Goal: Information Seeking & Learning: Learn about a topic

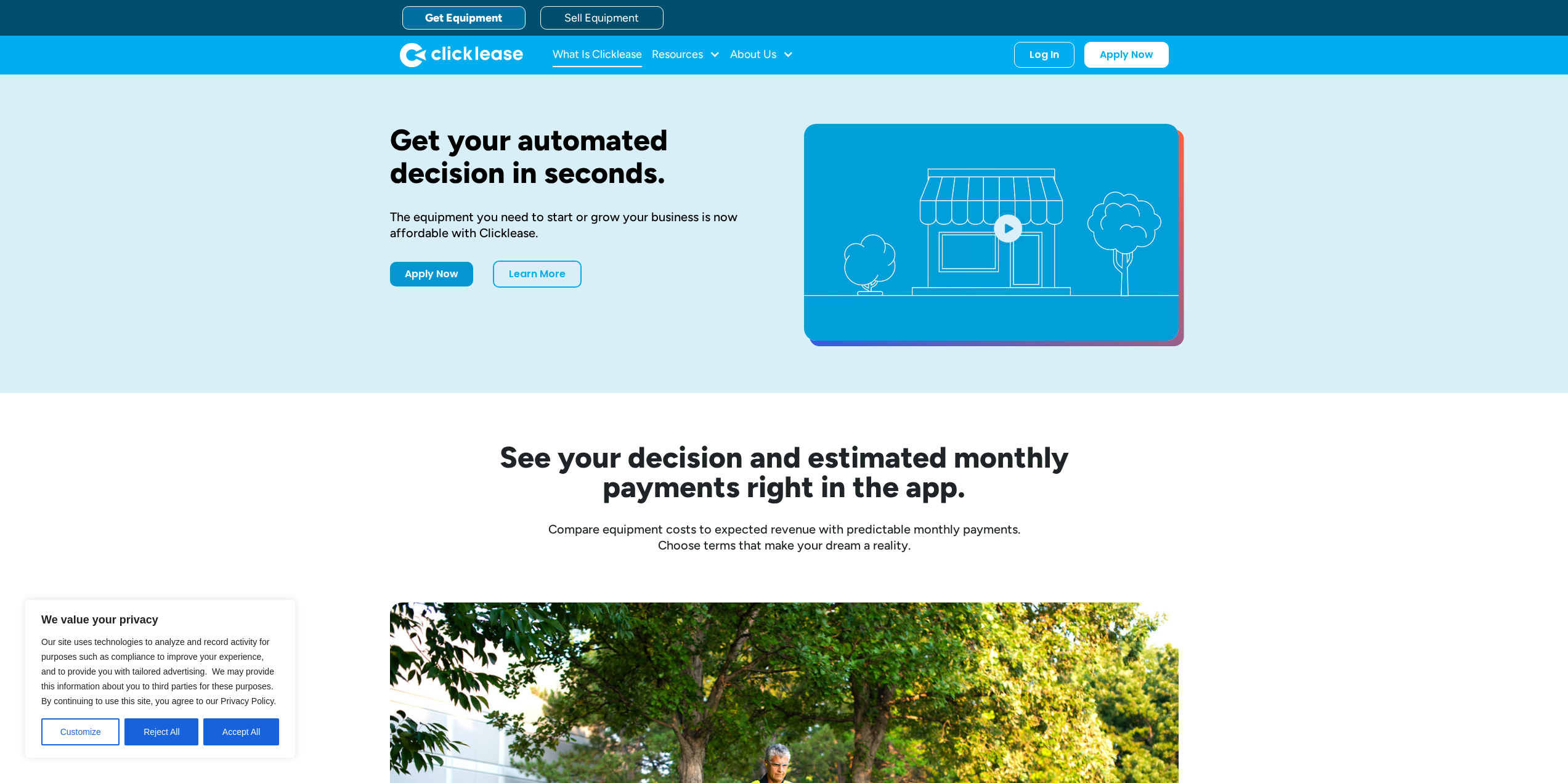
click at [622, 56] on link "What Is Clicklease" at bounding box center [597, 54] width 89 height 24
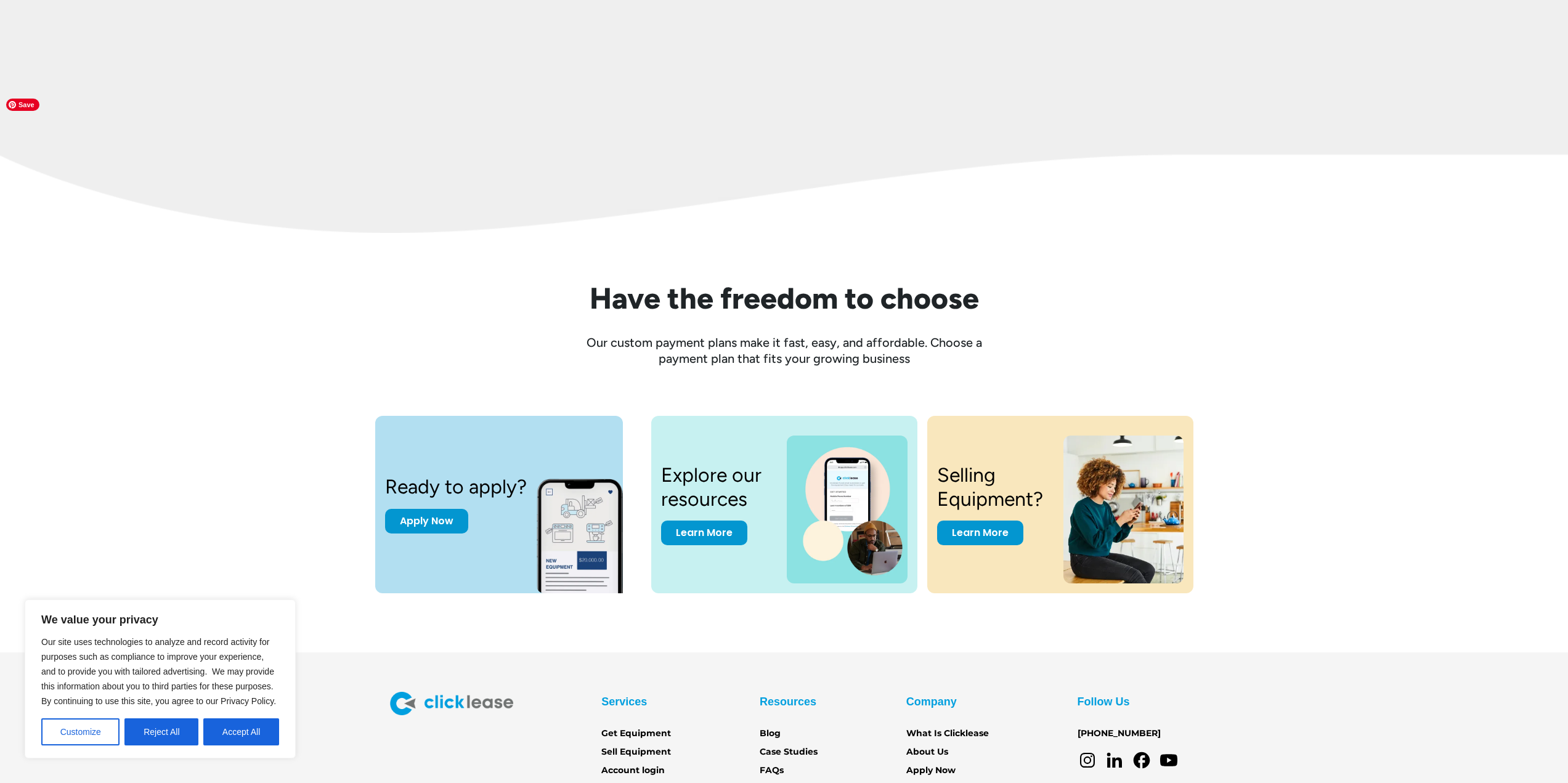
scroll to position [1479, 0]
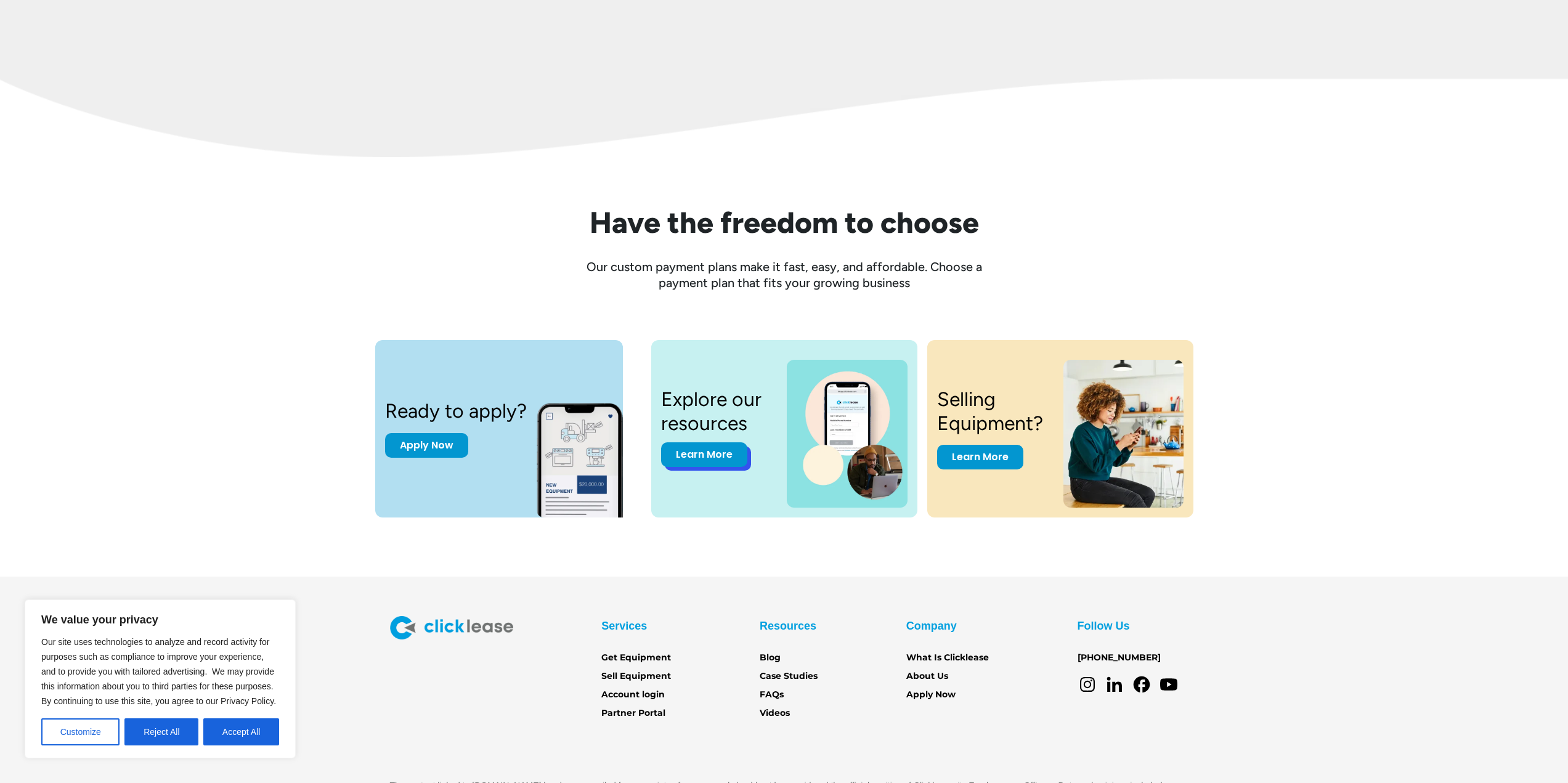
click at [698, 461] on link "Learn More" at bounding box center [705, 454] width 86 height 24
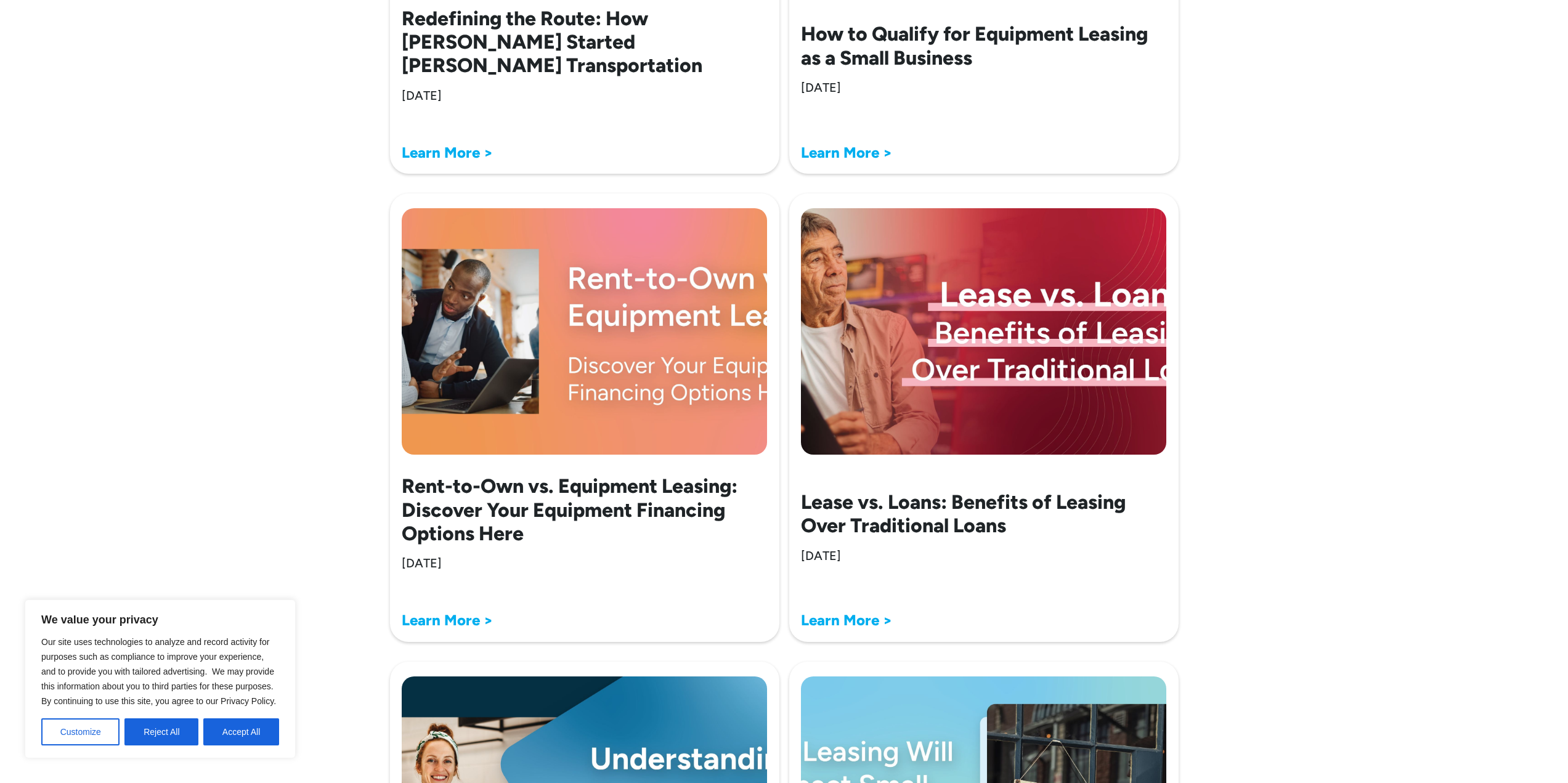
scroll to position [1725, 0]
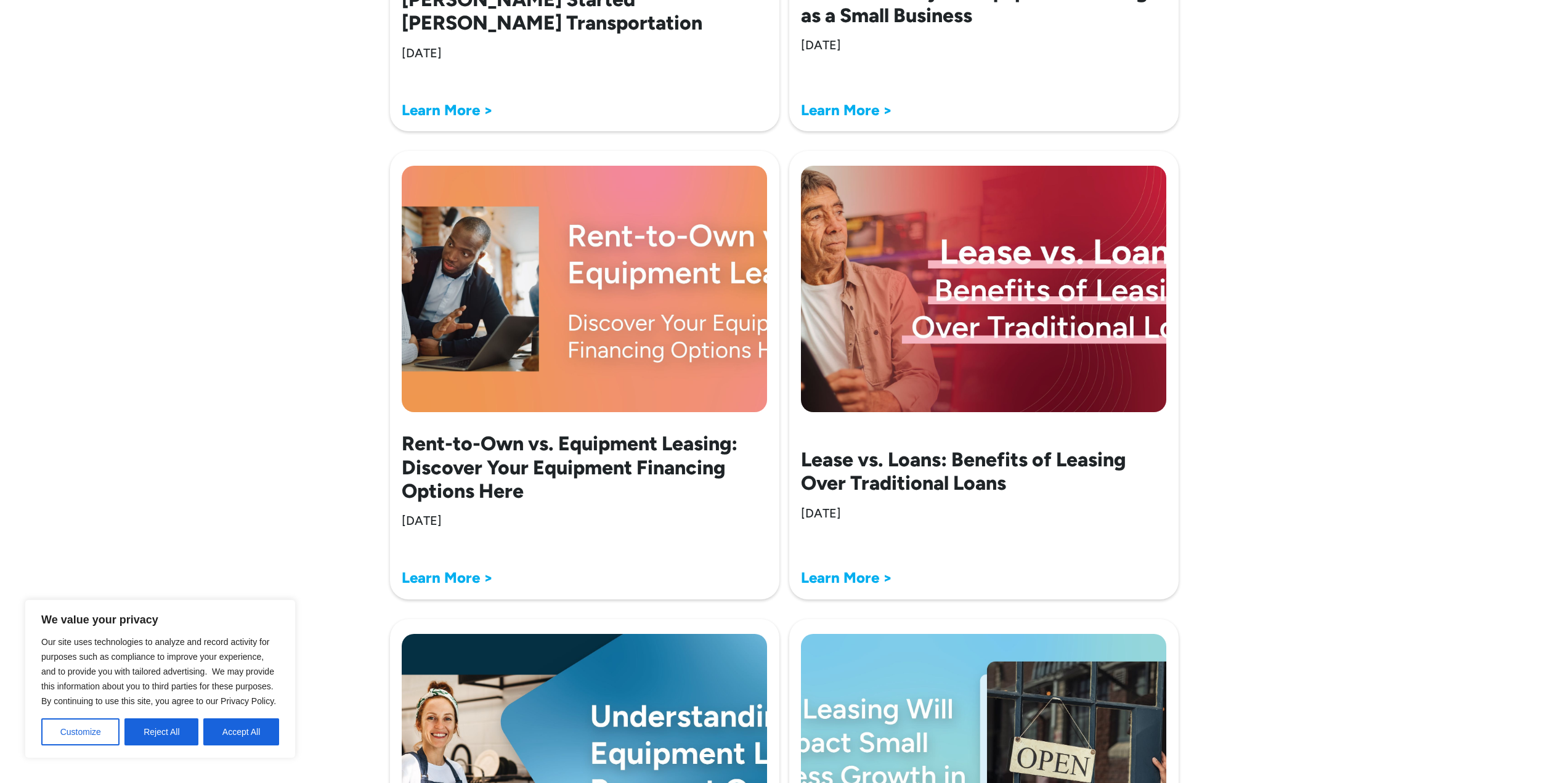
click at [454, 574] on strong "Learn More >" at bounding box center [447, 577] width 91 height 18
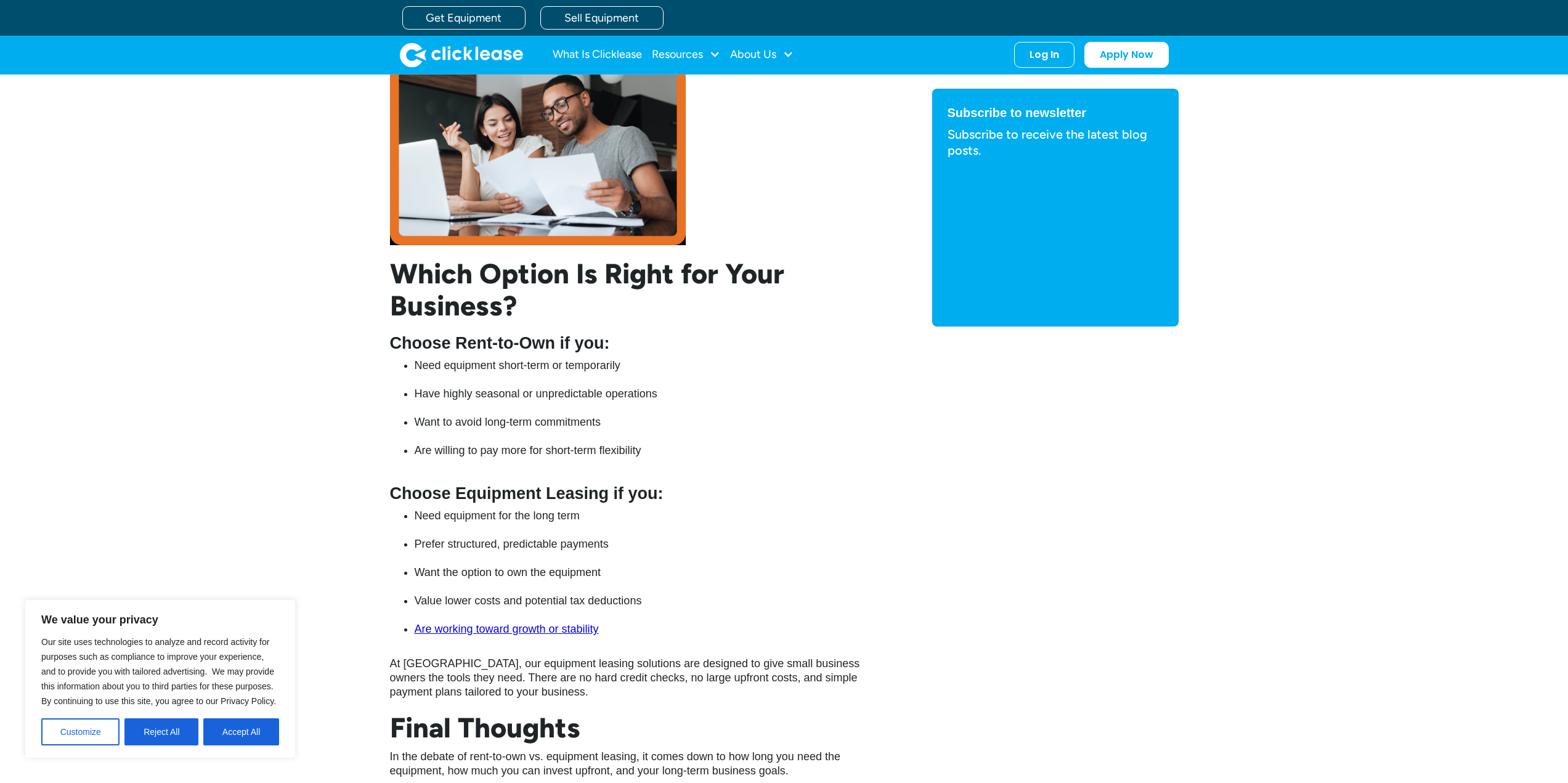
scroll to position [3142, 0]
